Goal: Transaction & Acquisition: Download file/media

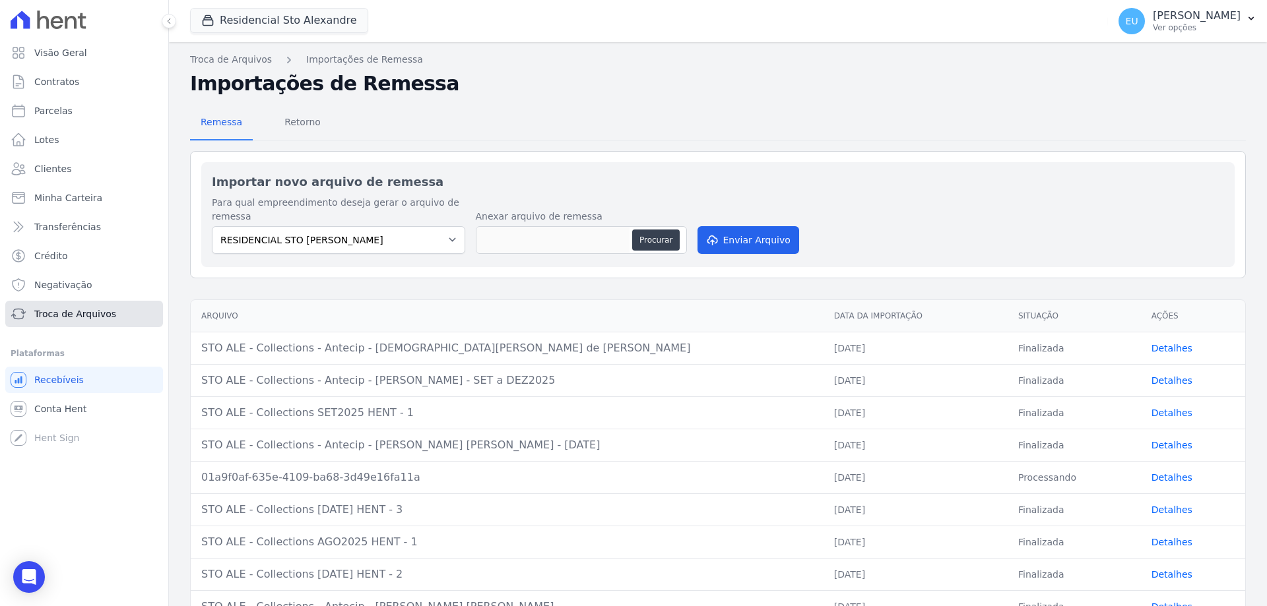
click at [104, 318] on span "Troca de Arquivos" at bounding box center [75, 313] width 82 height 13
click at [296, 121] on span "Retorno" at bounding box center [302, 122] width 52 height 26
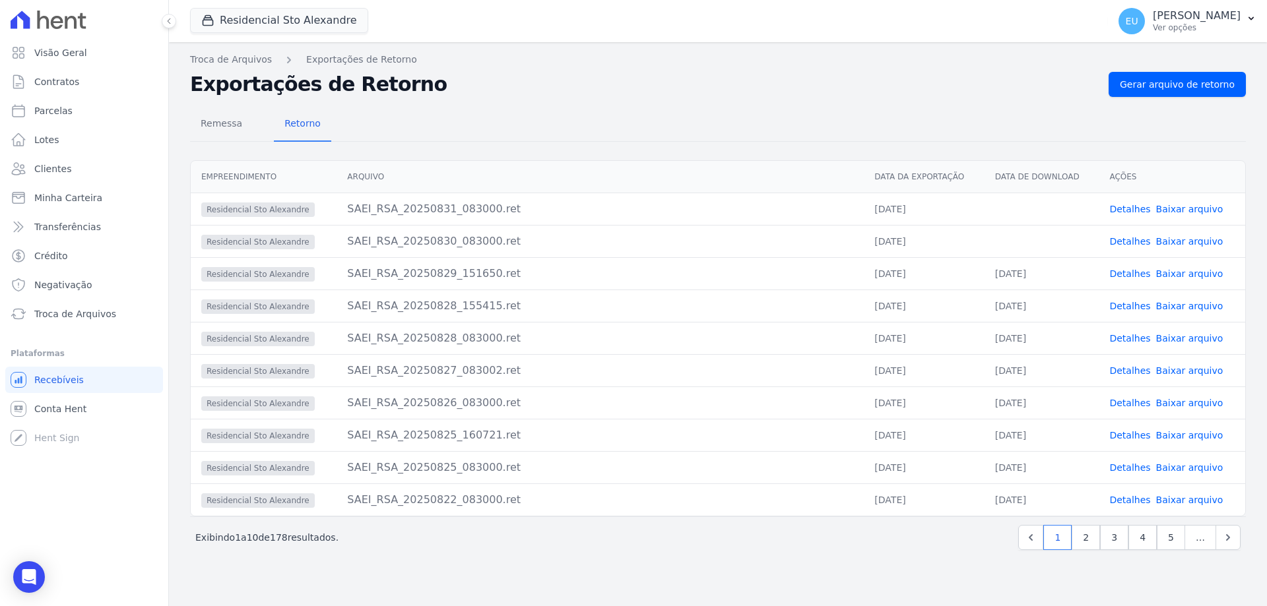
click at [1130, 238] on link "Detalhes" at bounding box center [1129, 241] width 41 height 11
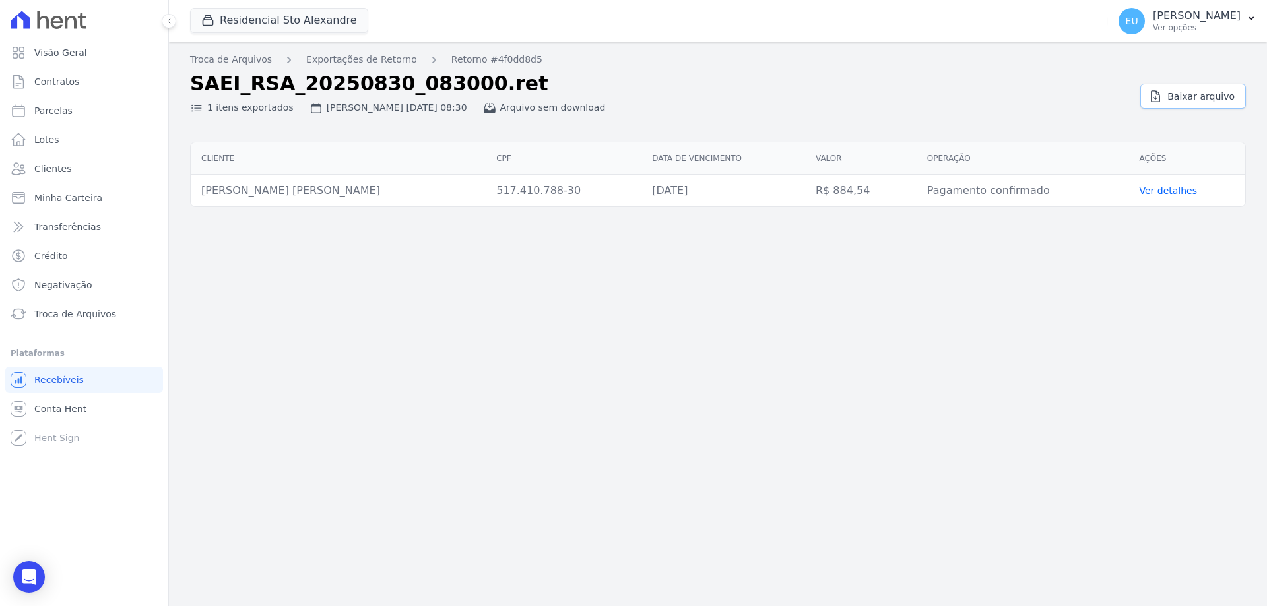
click at [1186, 94] on span "Baixar arquivo" at bounding box center [1200, 96] width 67 height 13
click at [1153, 189] on link "Ver detalhes" at bounding box center [1168, 190] width 58 height 11
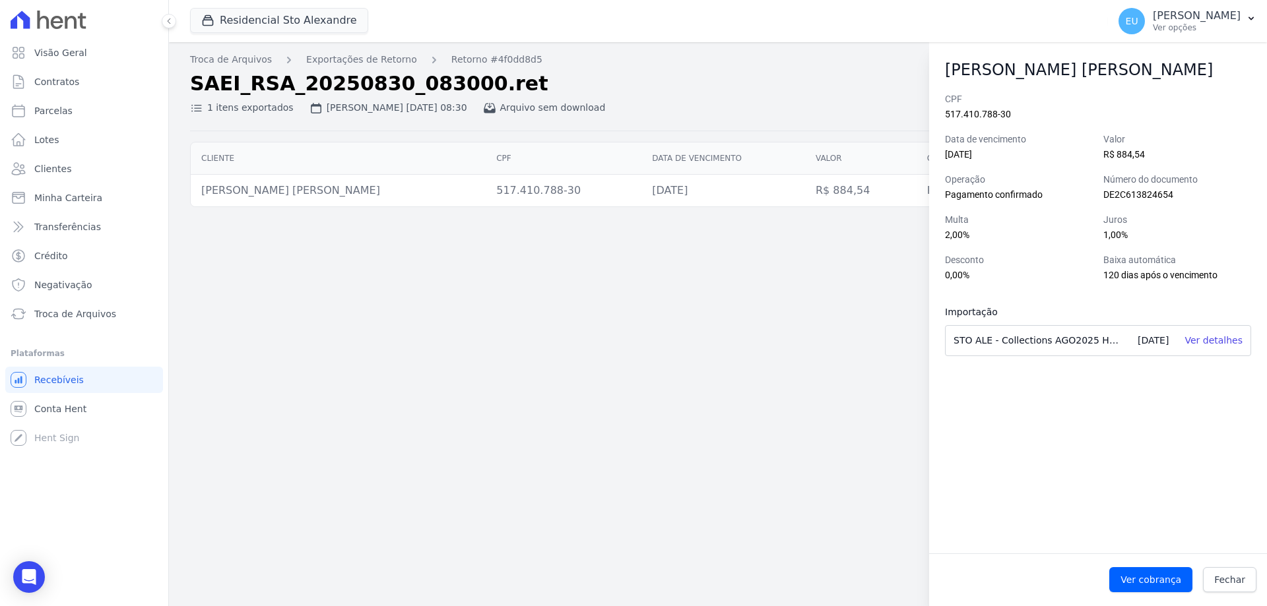
click at [859, 381] on div "Troca de Arquivos Exportações de Retorno Retorno #4f0dd8d5 SAEI_RSA_20250830_08…" at bounding box center [718, 324] width 1098 height 564
click at [73, 310] on span "Troca de Arquivos" at bounding box center [75, 313] width 82 height 13
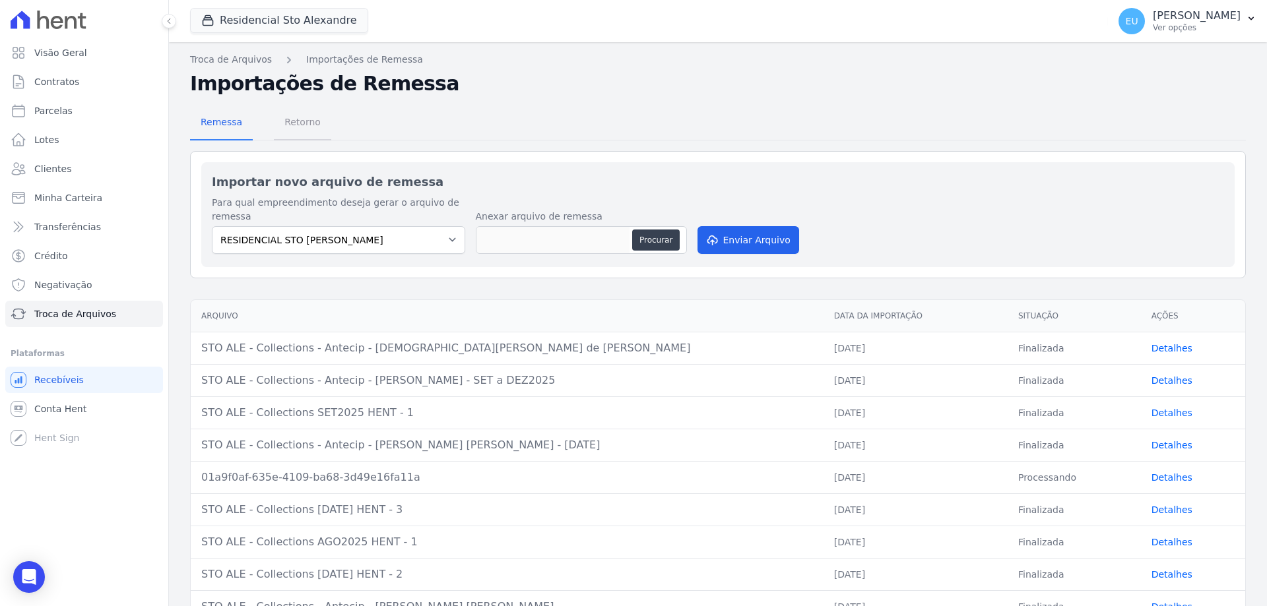
click at [291, 121] on span "Retorno" at bounding box center [302, 122] width 52 height 26
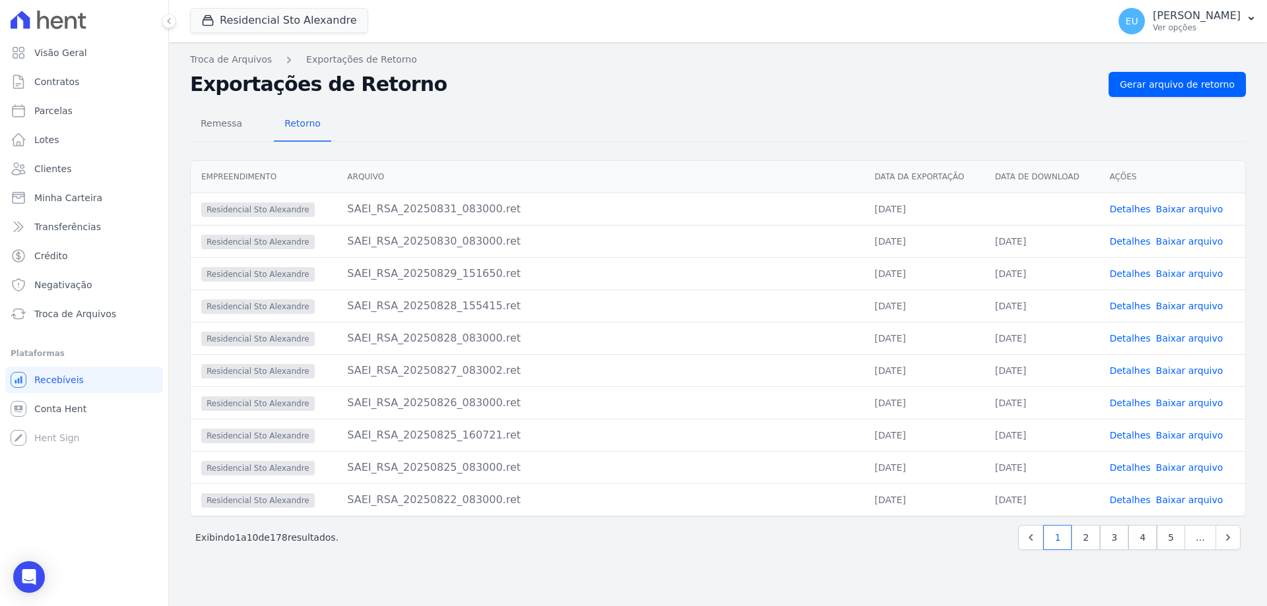
click at [1130, 209] on link "Detalhes" at bounding box center [1129, 209] width 41 height 11
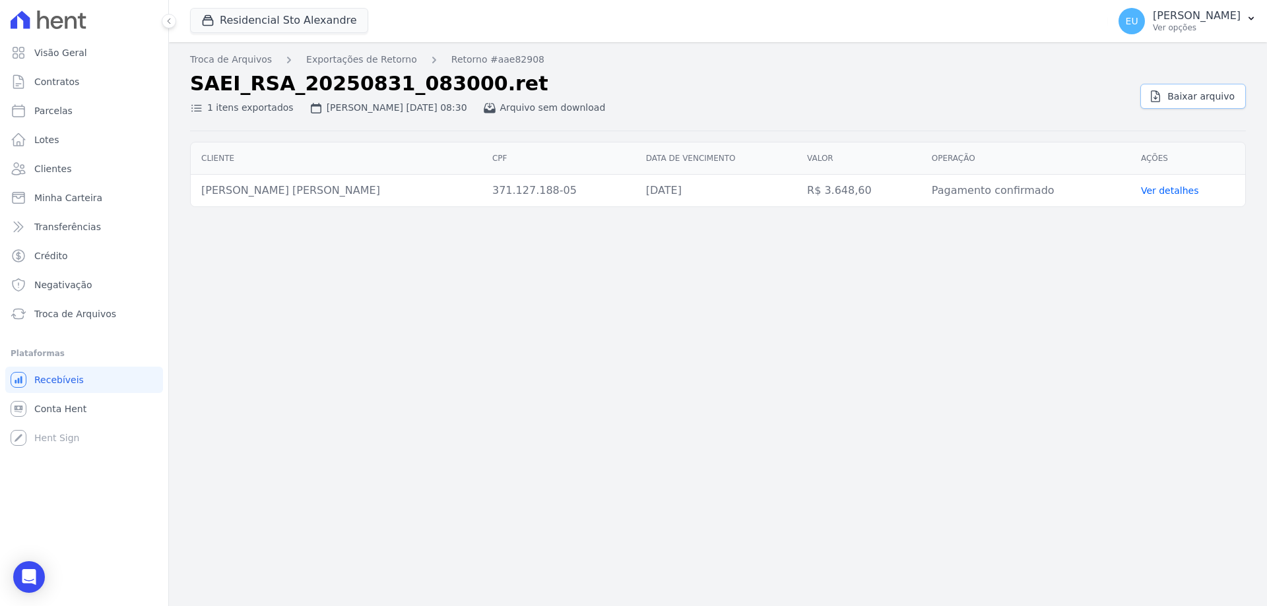
click at [1190, 93] on span "Baixar arquivo" at bounding box center [1200, 96] width 67 height 13
click at [1159, 189] on link "Ver detalhes" at bounding box center [1170, 190] width 58 height 11
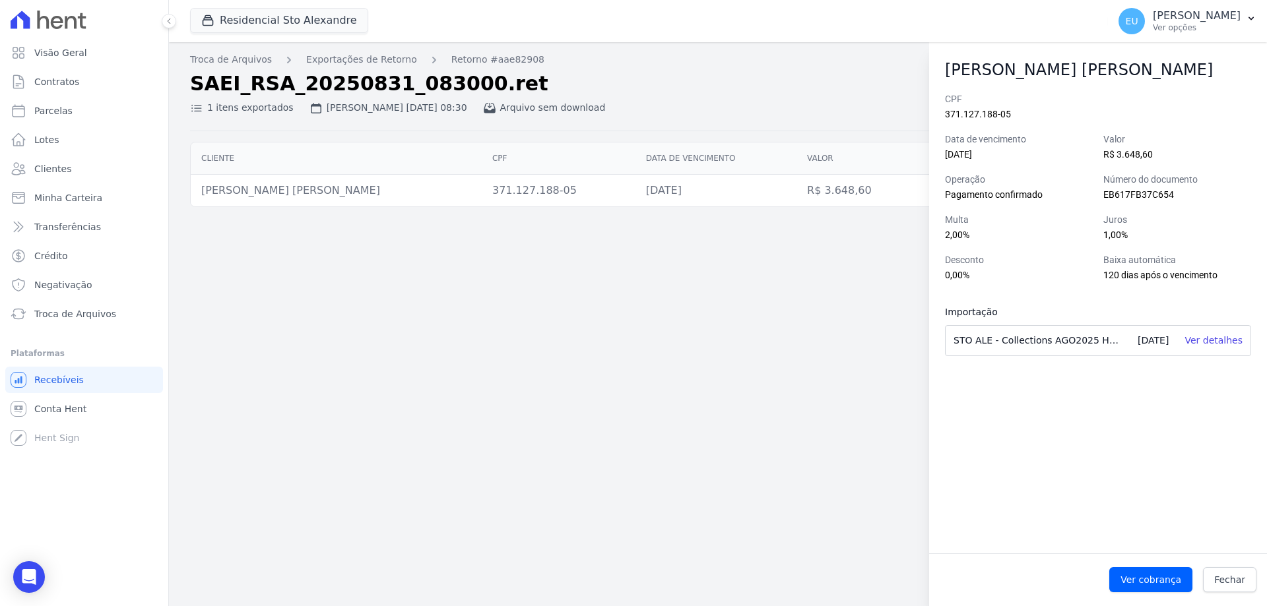
click at [805, 357] on div "Troca de Arquivos Exportações de Retorno Retorno #aae82908 SAEI_RSA_20250831_08…" at bounding box center [718, 324] width 1098 height 564
click at [596, 411] on div "Troca de Arquivos Exportações de Retorno Retorno #aae82908 SAEI_RSA_20250831_08…" at bounding box center [718, 324] width 1098 height 564
click at [237, 269] on div "Troca de Arquivos Exportações de Retorno Retorno #aae82908 SAEI_RSA_20250831_08…" at bounding box center [718, 324] width 1098 height 564
click at [73, 309] on span "Troca de Arquivos" at bounding box center [75, 313] width 82 height 13
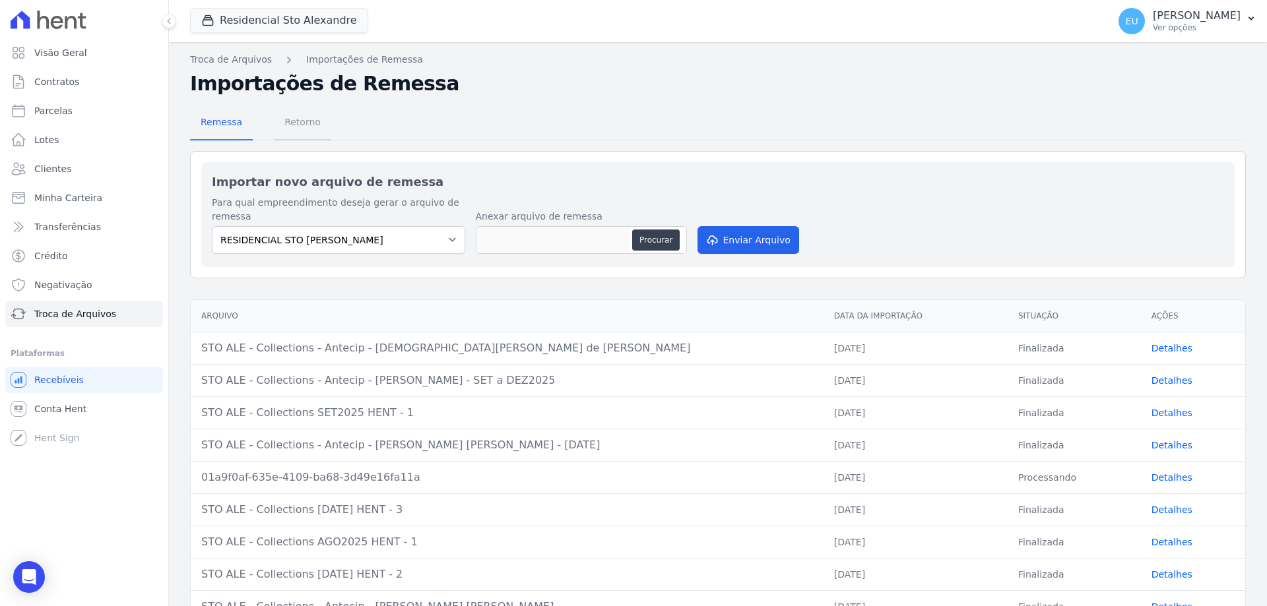
click at [297, 126] on span "Retorno" at bounding box center [302, 122] width 52 height 26
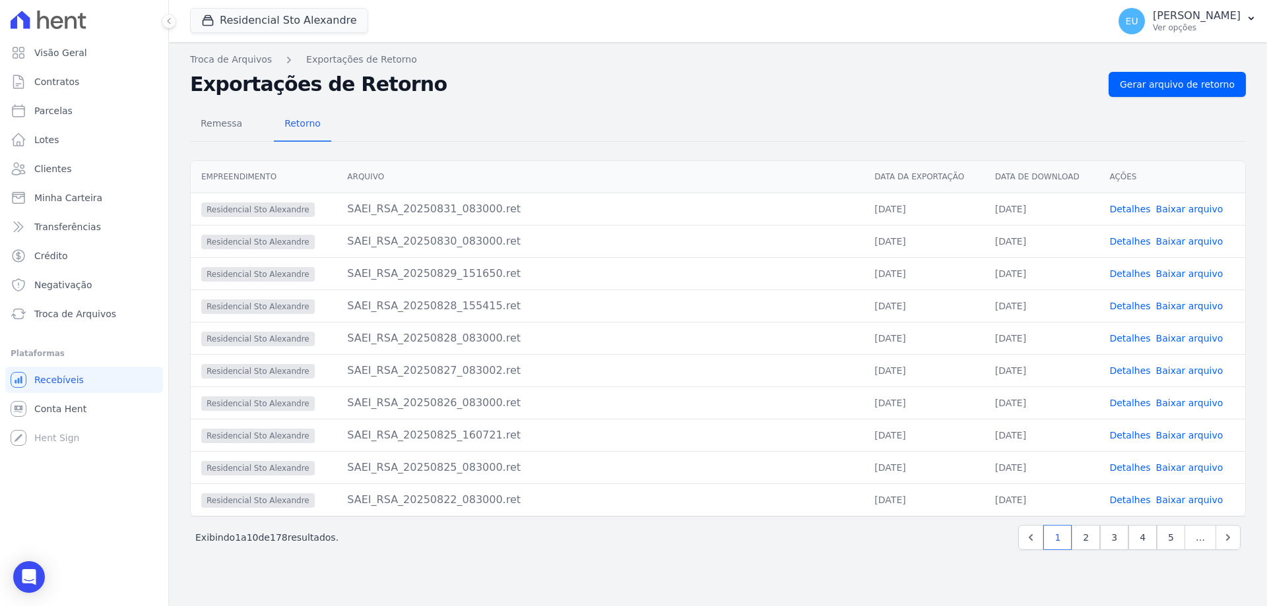
click at [1193, 272] on link "Baixar arquivo" at bounding box center [1189, 274] width 67 height 11
